Goal: Task Accomplishment & Management: Manage account settings

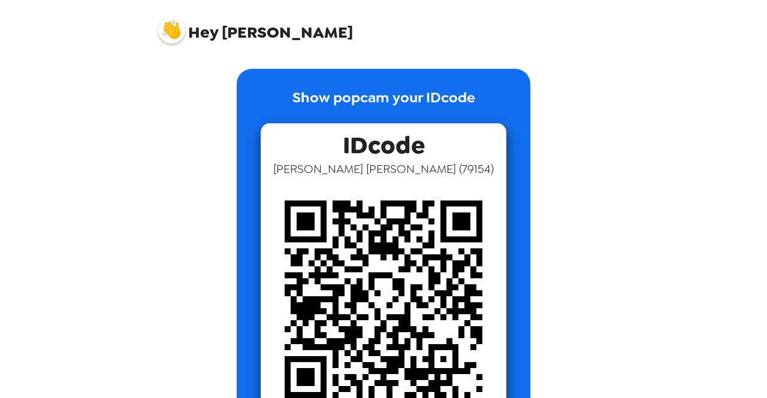
scroll to position [1, 0]
click at [171, 31] on img at bounding box center [171, 30] width 27 height 27
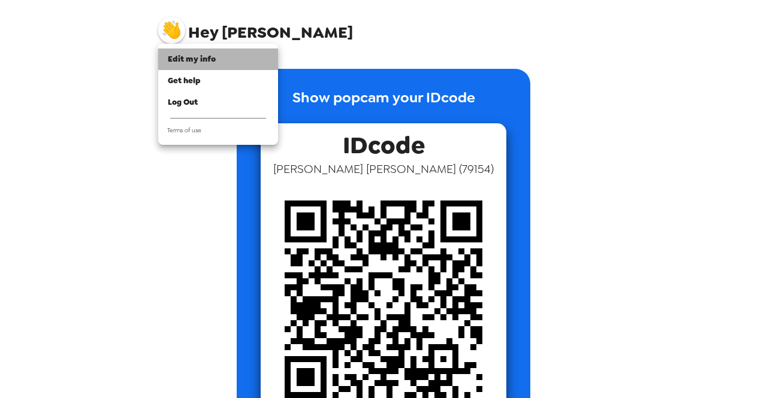
click at [193, 59] on span "Edit my info" at bounding box center [192, 59] width 48 height 10
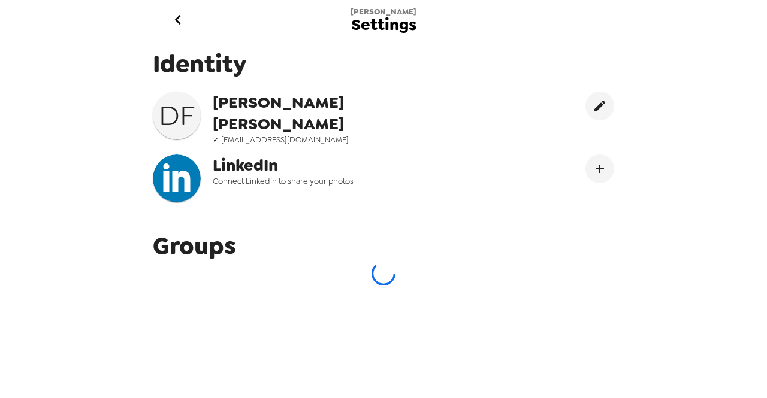
click at [262, 135] on span "✓ [EMAIL_ADDRESS][DOMAIN_NAME]" at bounding box center [334, 140] width 242 height 10
click at [179, 23] on icon "go back" at bounding box center [177, 20] width 6 height 10
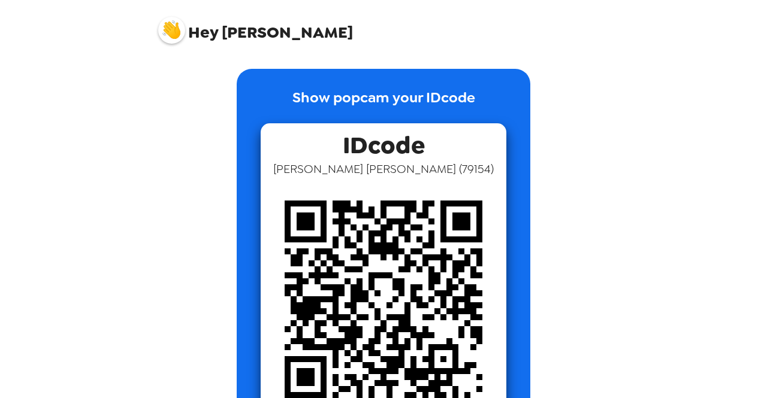
drag, startPoint x: 389, startPoint y: 152, endPoint x: 173, endPoint y: 26, distance: 250.2
click at [173, 26] on img at bounding box center [171, 30] width 27 height 27
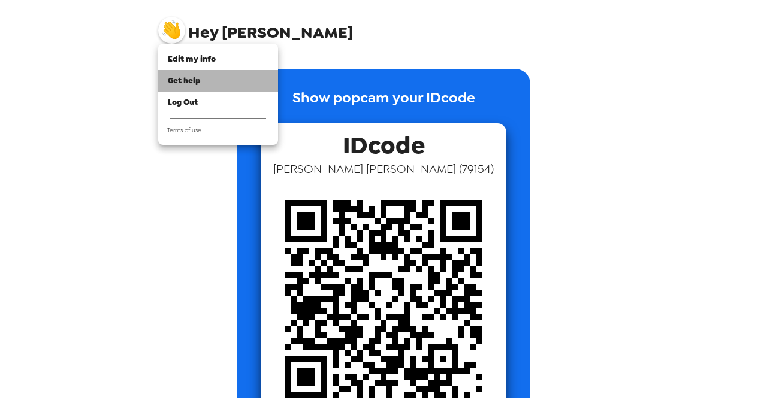
click at [208, 85] on div "Get help" at bounding box center [218, 81] width 101 height 12
